Goal: Check status: Check status

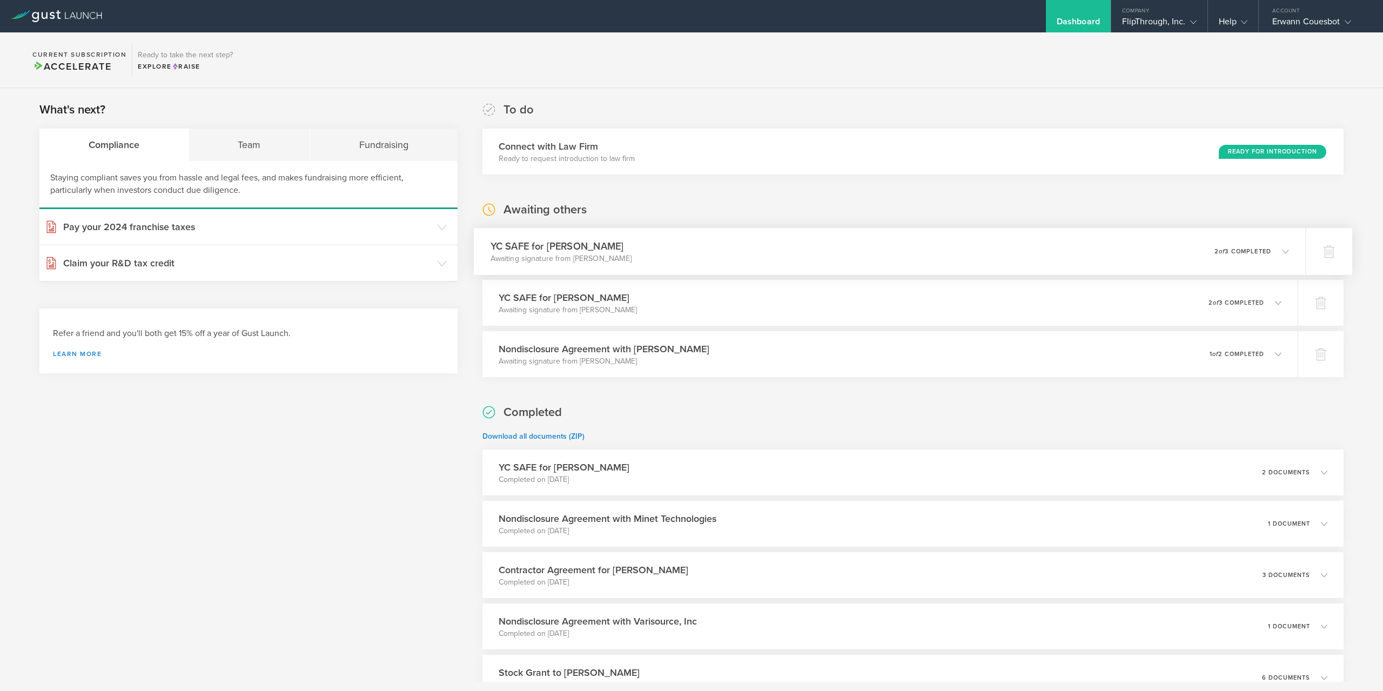
click at [938, 241] on div "YC SAFE for [PERSON_NAME] Awaiting signature from [PERSON_NAME] 0 undeliverable…" at bounding box center [889, 251] width 831 height 47
click at [1076, 265] on div "YC SAFE for [PERSON_NAME] Awaiting signature from [PERSON_NAME] 0 undeliverable…" at bounding box center [889, 251] width 831 height 47
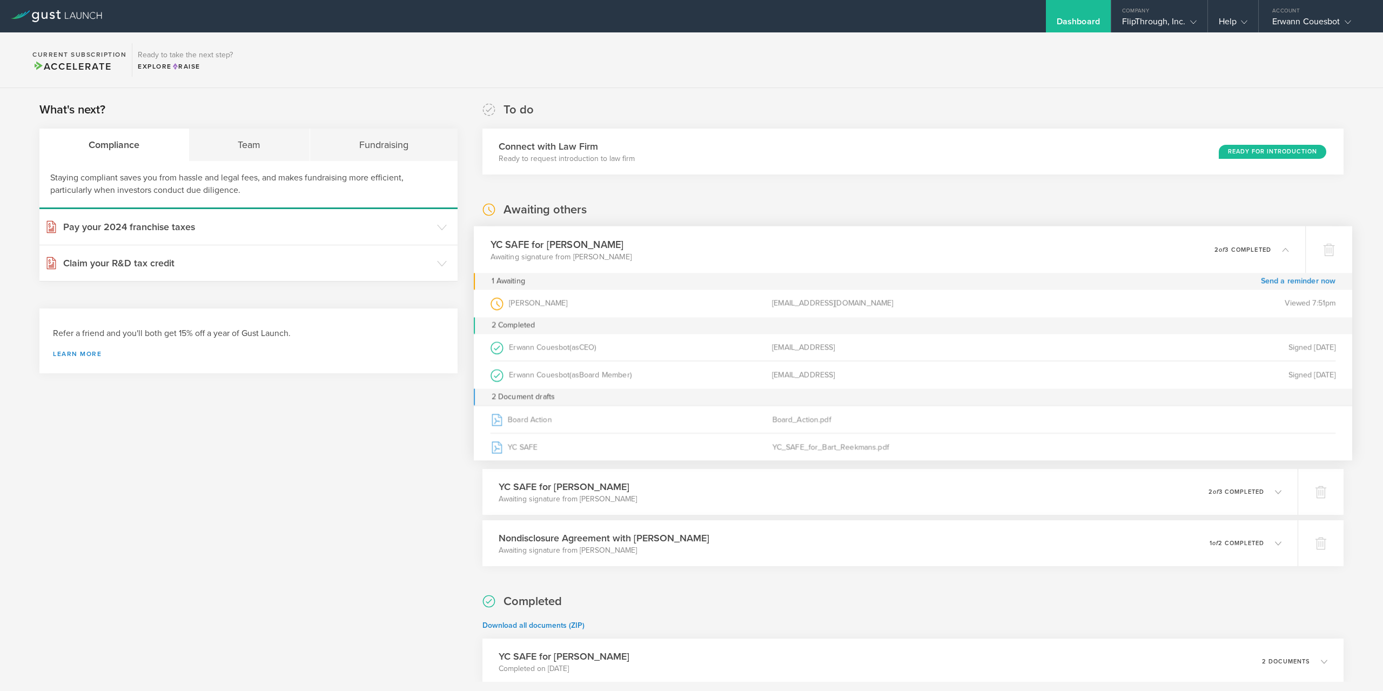
click at [1123, 256] on div "YC SAFE for [PERSON_NAME] Awaiting signature from [PERSON_NAME] 0 undeliverable…" at bounding box center [889, 249] width 831 height 47
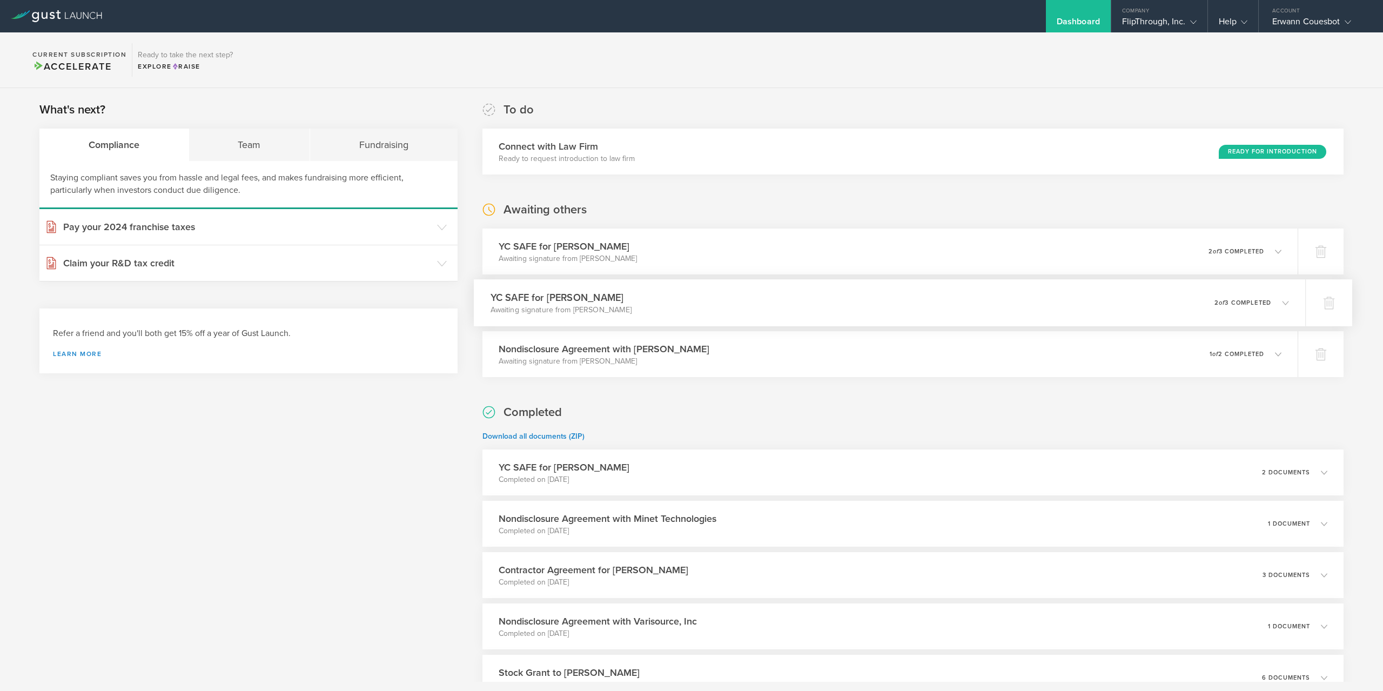
click at [1140, 318] on div "YC SAFE for [PERSON_NAME] Awaiting signature from [PERSON_NAME] 0 undeliverable…" at bounding box center [889, 302] width 831 height 47
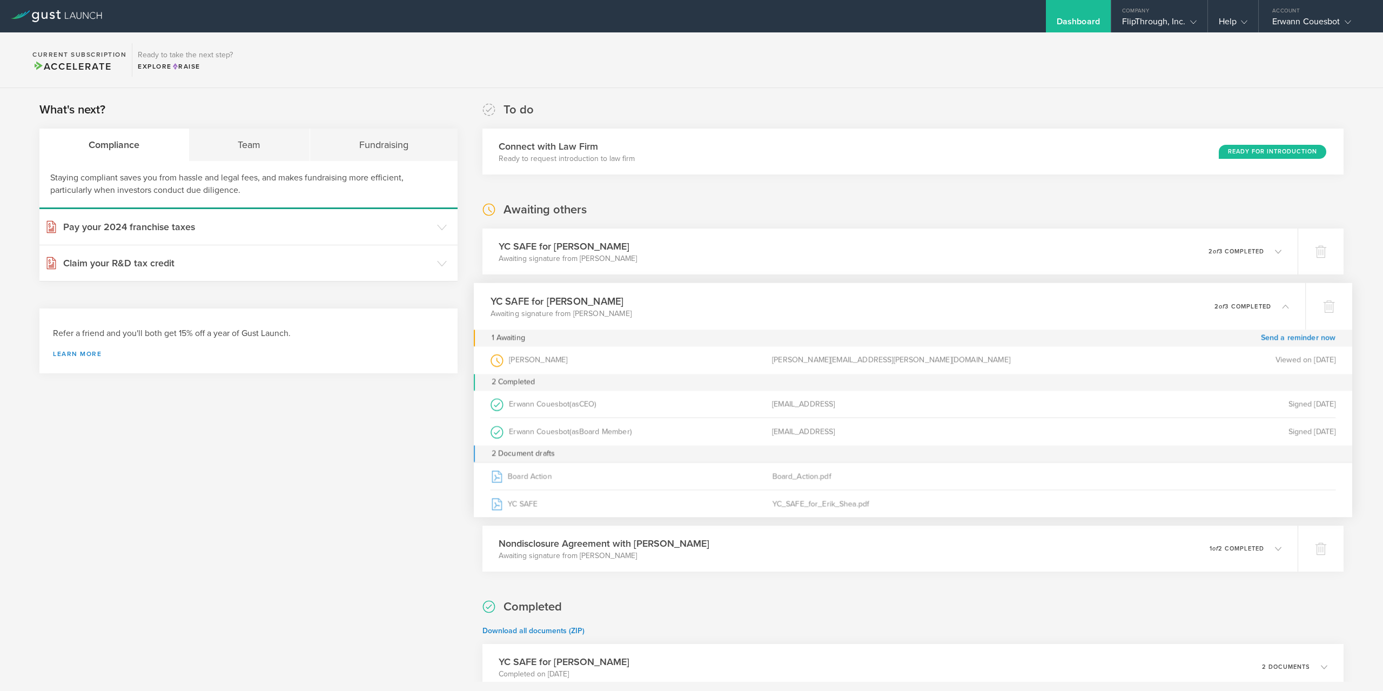
click at [1142, 309] on div "YC SAFE for [PERSON_NAME] Awaiting signature from [PERSON_NAME] 0 undeliverable…" at bounding box center [889, 306] width 831 height 47
